Goal: Find specific page/section: Find specific page/section

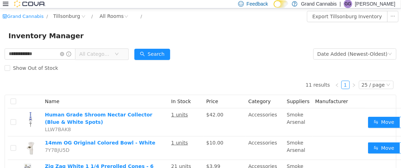
click at [6, 3] on icon at bounding box center [6, 4] width 6 height 6
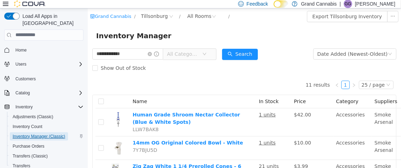
click at [51, 134] on span "Inventory Manager (Classic)" at bounding box center [39, 137] width 53 height 6
click at [38, 123] on span "Inventory Count" at bounding box center [28, 127] width 30 height 8
